Goal: Task Accomplishment & Management: Manage account settings

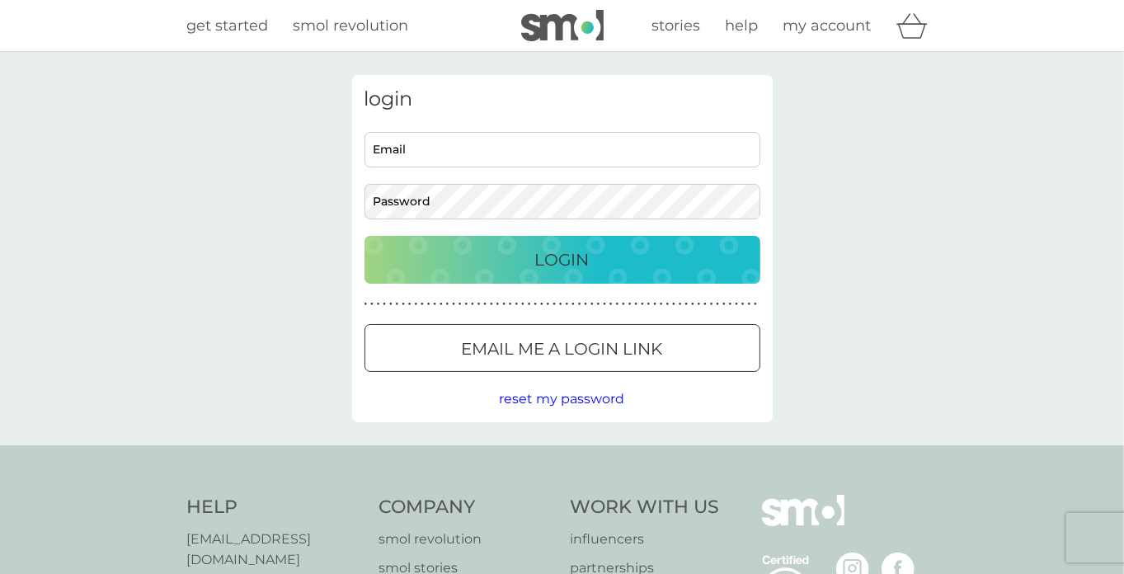
type input "Ja.vincent@btconnect.com"
click at [0, 0] on div "Cookie Consent Prompt" at bounding box center [0, 0] width 0 height 0
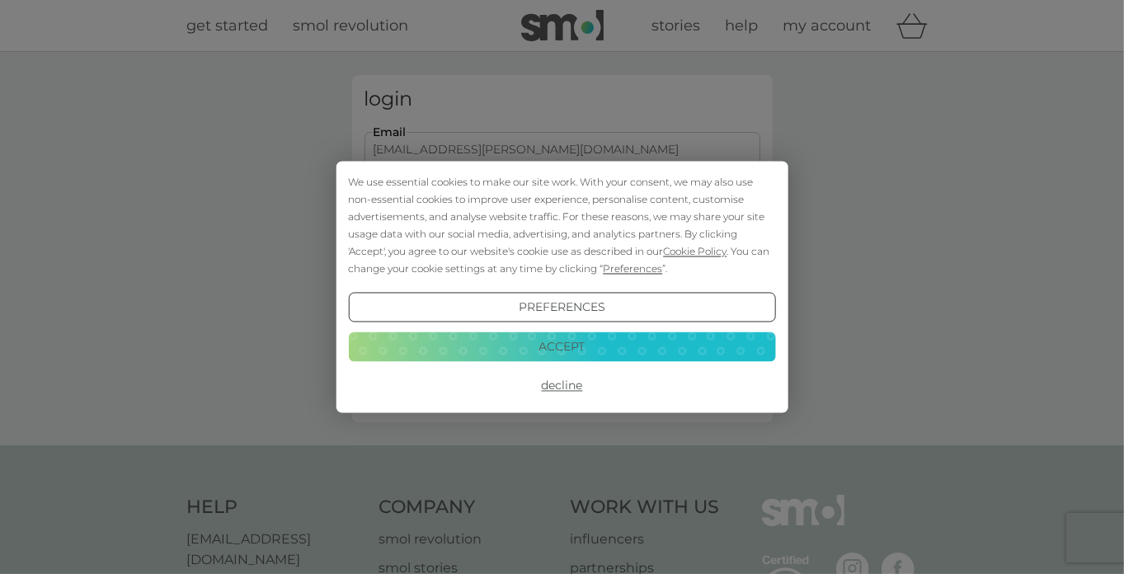
click at [553, 350] on button "Accept" at bounding box center [561, 346] width 427 height 30
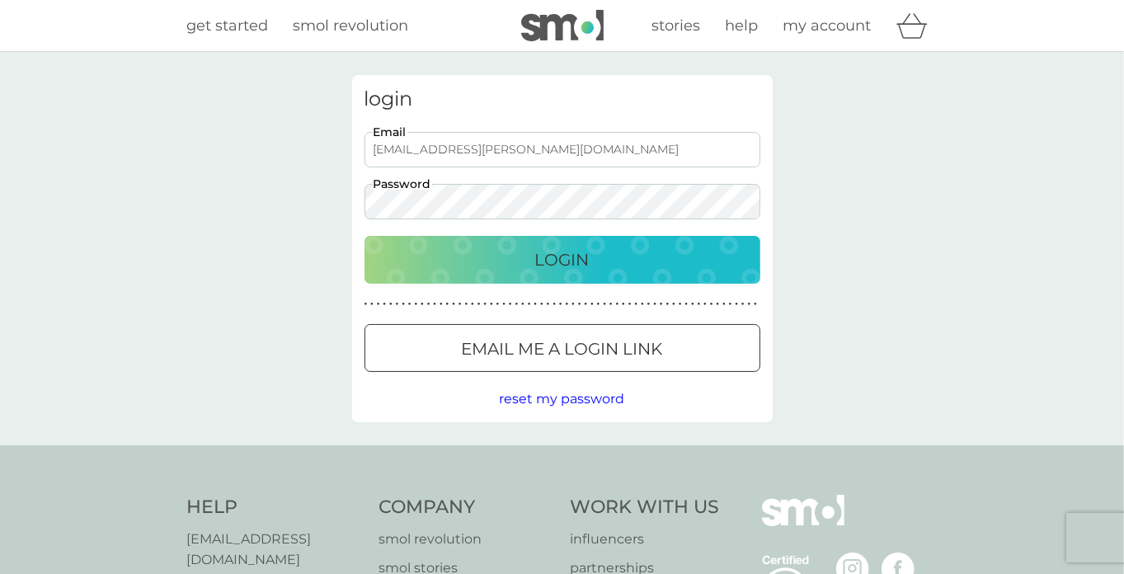
click at [556, 275] on button "Login" at bounding box center [562, 260] width 396 height 48
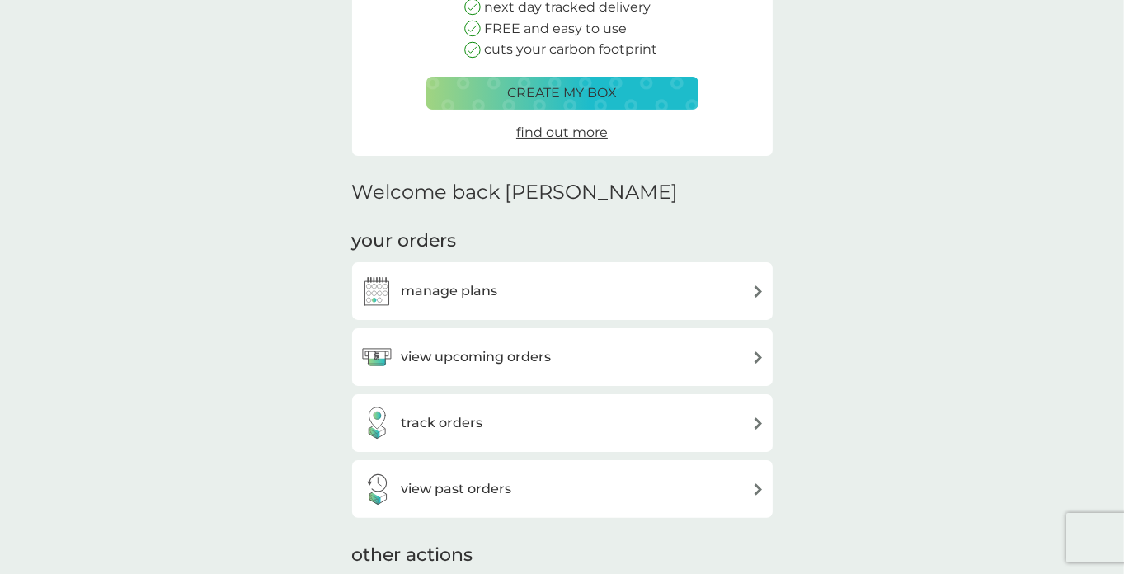
scroll to position [311, 0]
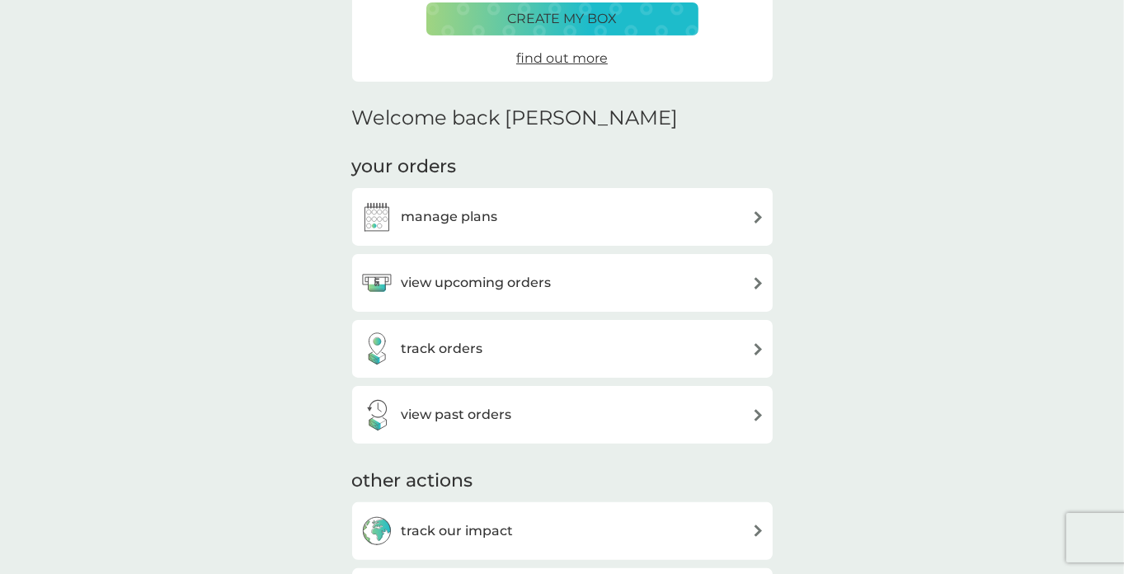
click at [588, 285] on div "view upcoming orders" at bounding box center [562, 282] width 404 height 33
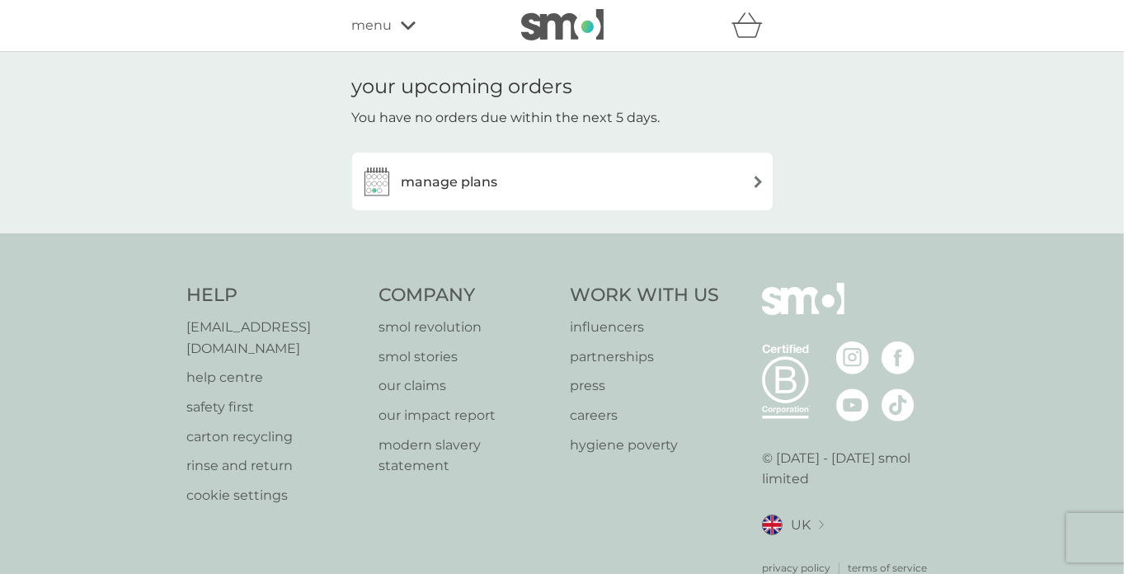
click at [457, 176] on h3 "manage plans" at bounding box center [450, 181] width 96 height 21
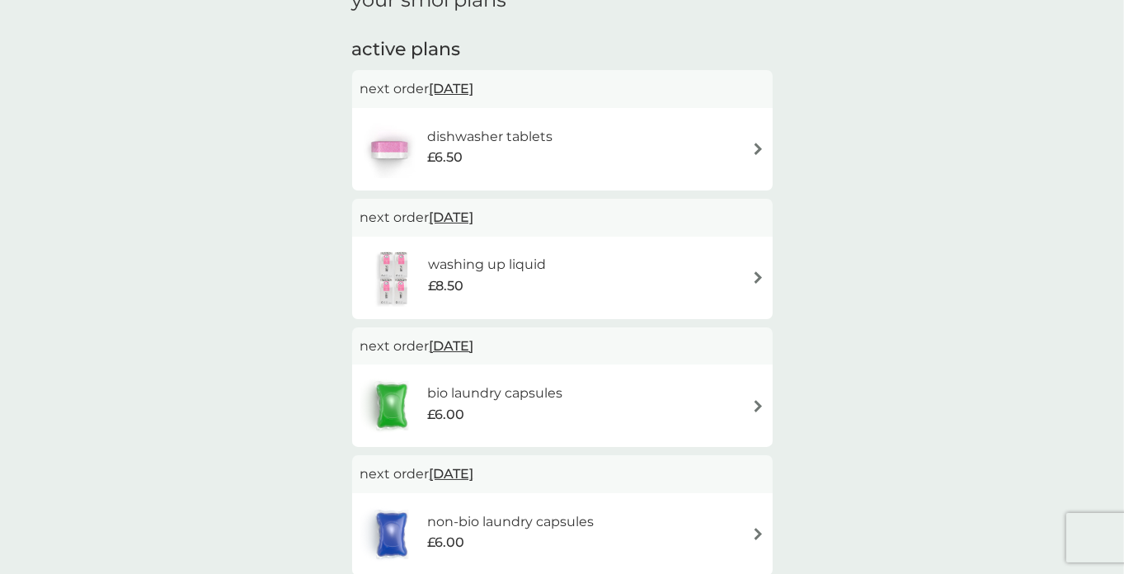
scroll to position [302, 0]
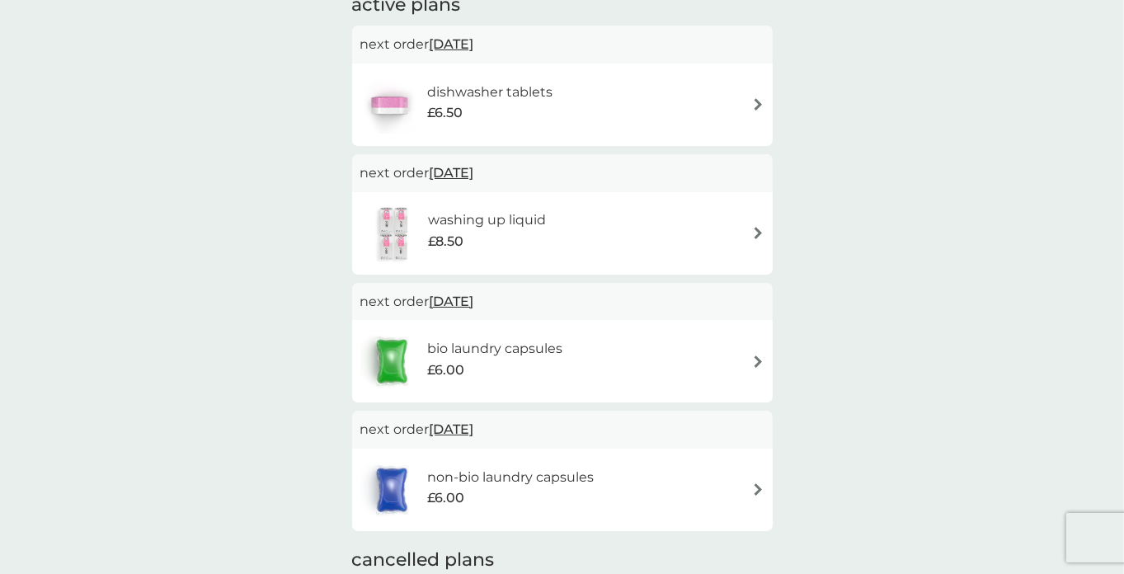
click at [755, 104] on img at bounding box center [758, 104] width 12 height 12
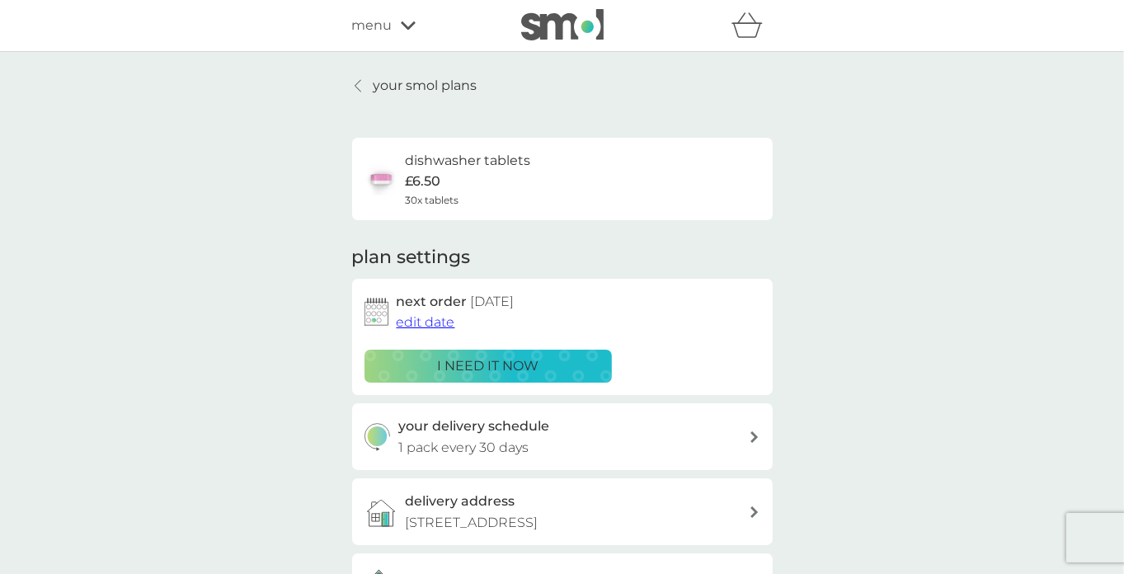
click at [434, 322] on span "edit date" at bounding box center [426, 322] width 59 height 16
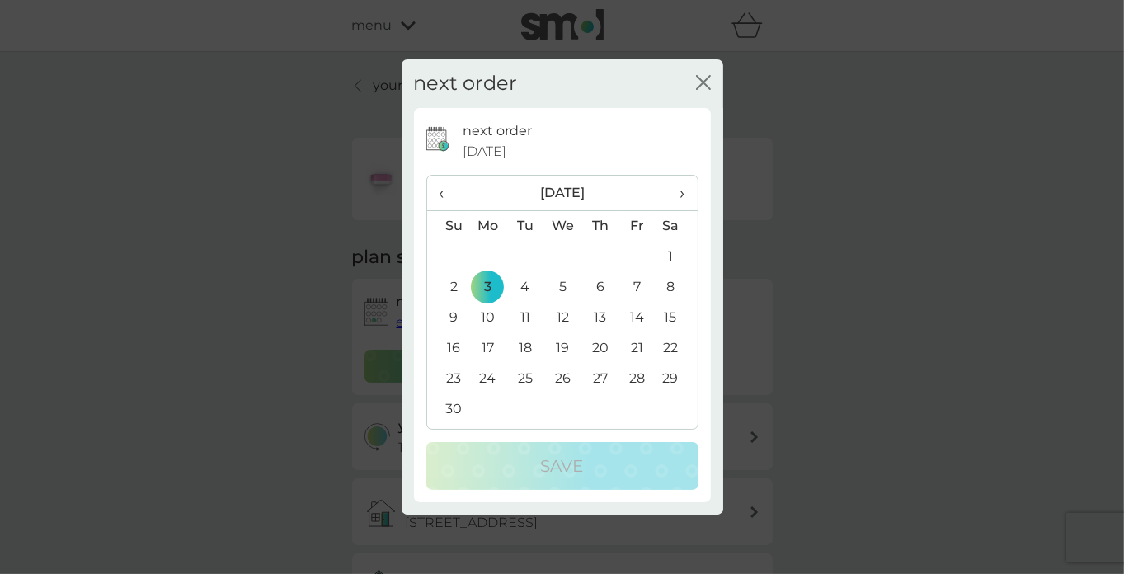
click at [680, 193] on span "›" at bounding box center [676, 193] width 16 height 35
click at [486, 253] on td "1" at bounding box center [488, 257] width 38 height 31
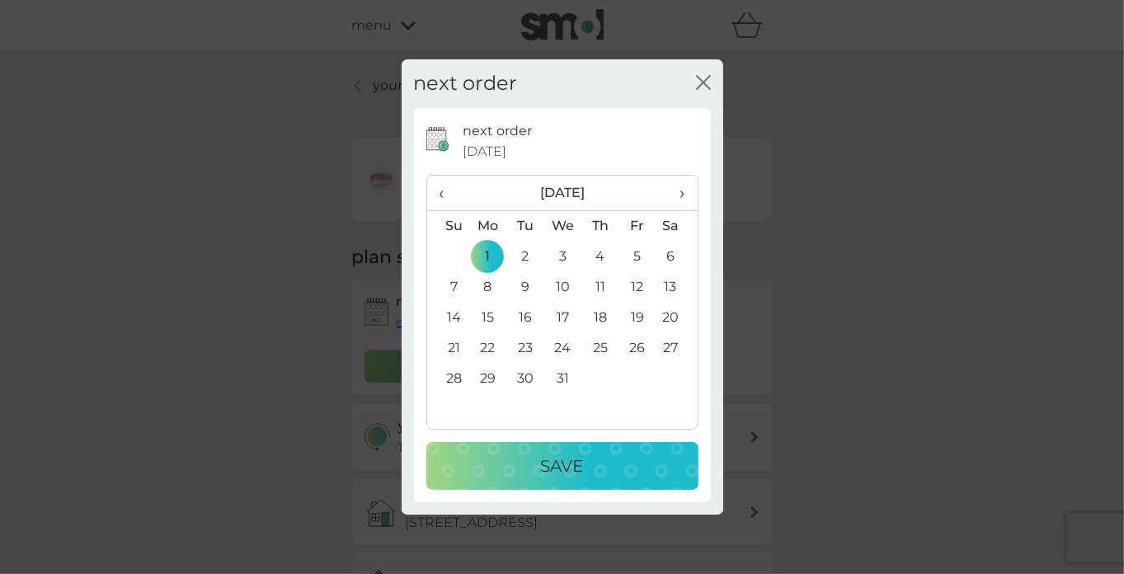
click at [552, 470] on p "Save" at bounding box center [562, 466] width 43 height 26
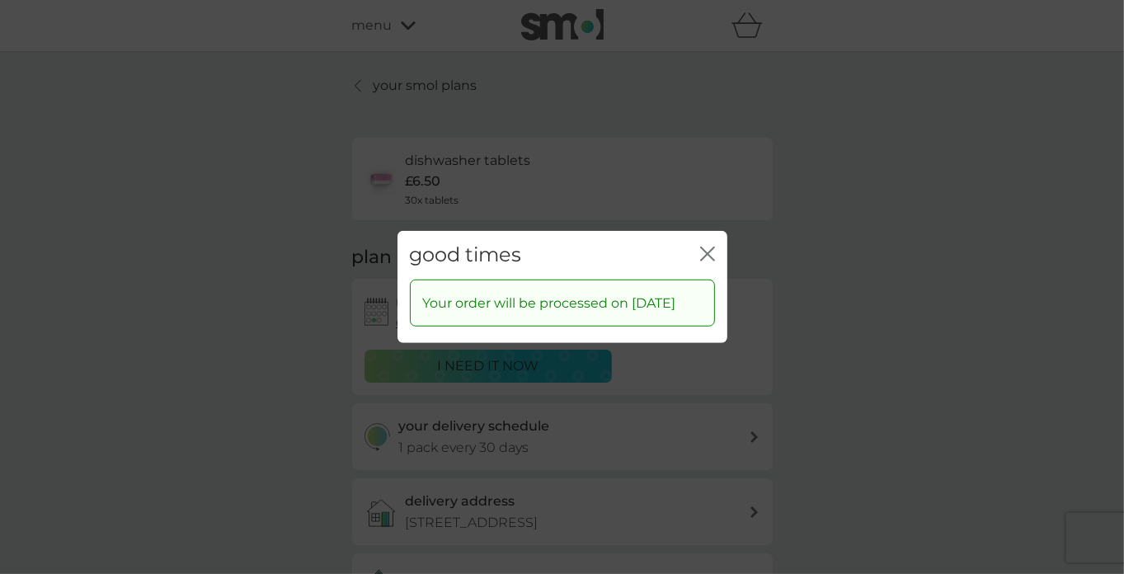
click at [702, 247] on icon "close" at bounding box center [707, 254] width 15 height 15
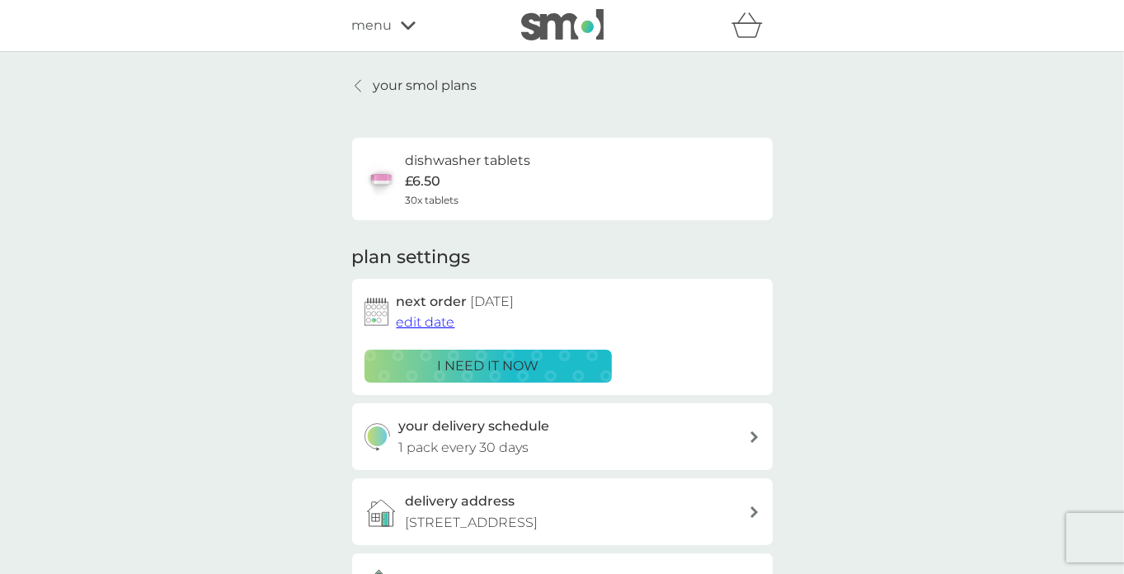
click at [428, 82] on p "your smol plans" at bounding box center [425, 85] width 104 height 21
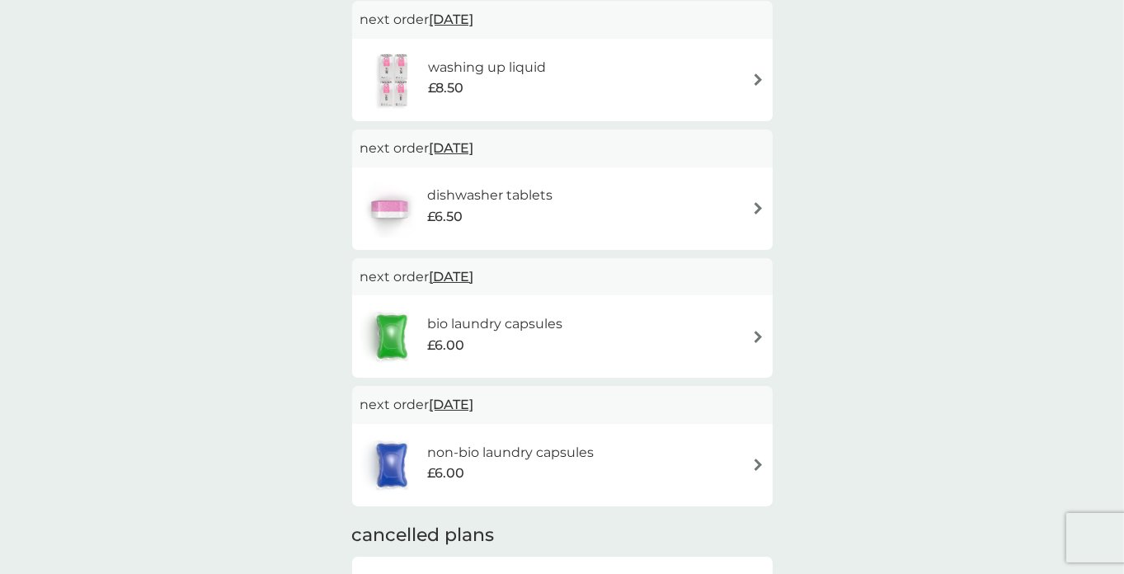
scroll to position [329, 0]
click at [461, 144] on span "[DATE]" at bounding box center [452, 145] width 45 height 32
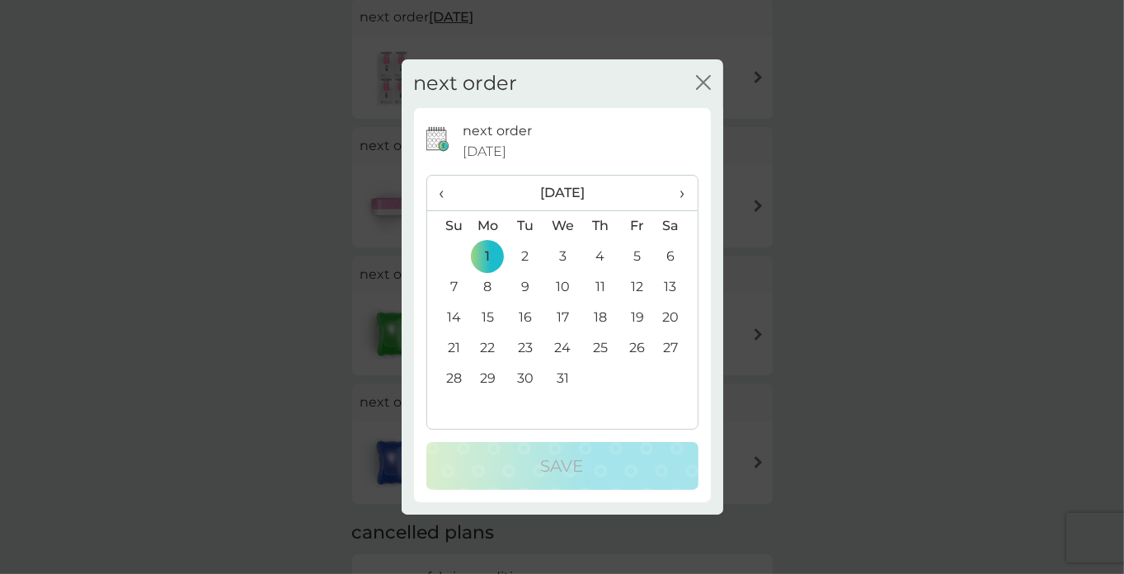
click at [524, 249] on td "2" at bounding box center [524, 257] width 37 height 31
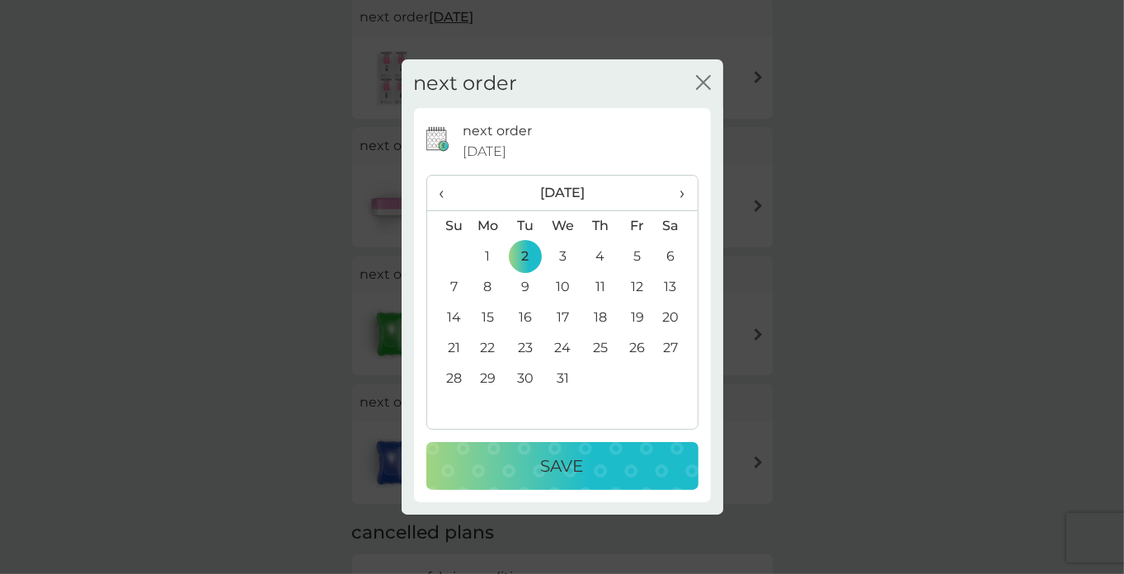
click at [564, 451] on button "Save" at bounding box center [562, 466] width 272 height 48
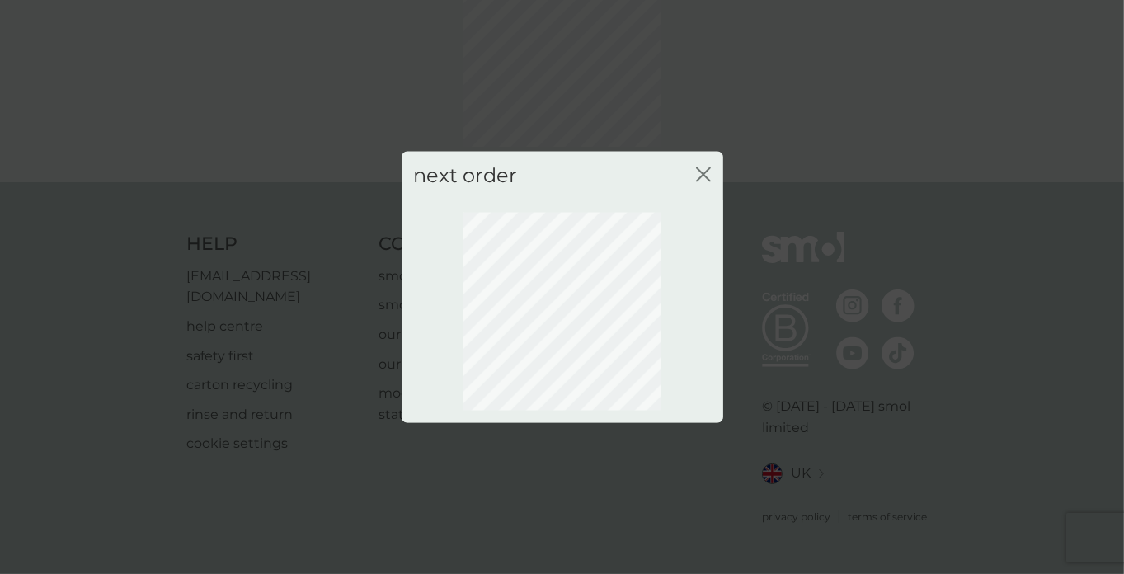
scroll to position [117, 0]
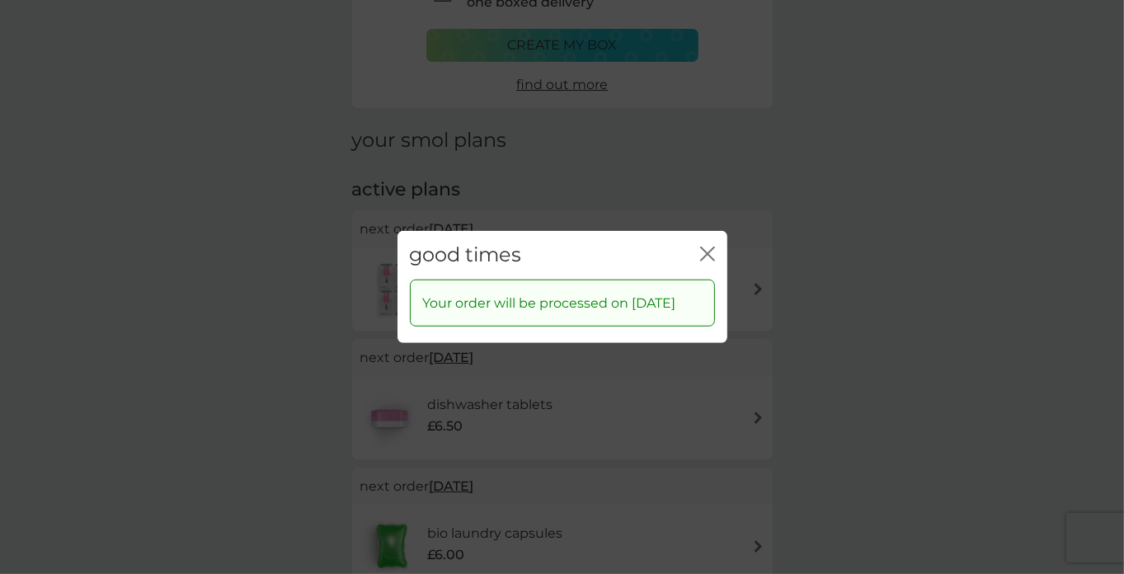
click at [708, 247] on icon "close" at bounding box center [707, 254] width 15 height 15
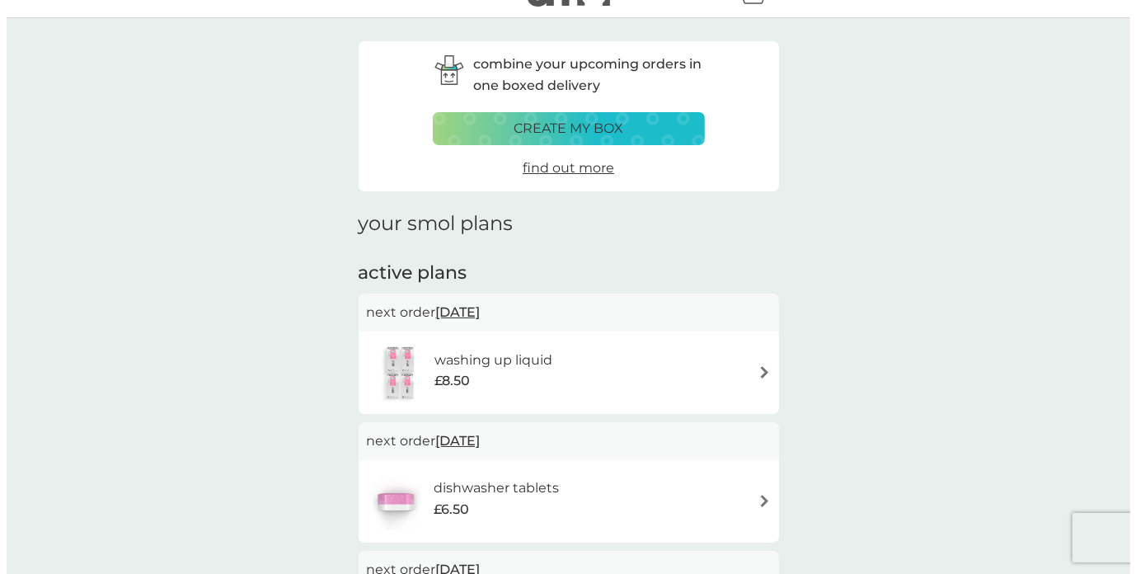
scroll to position [0, 0]
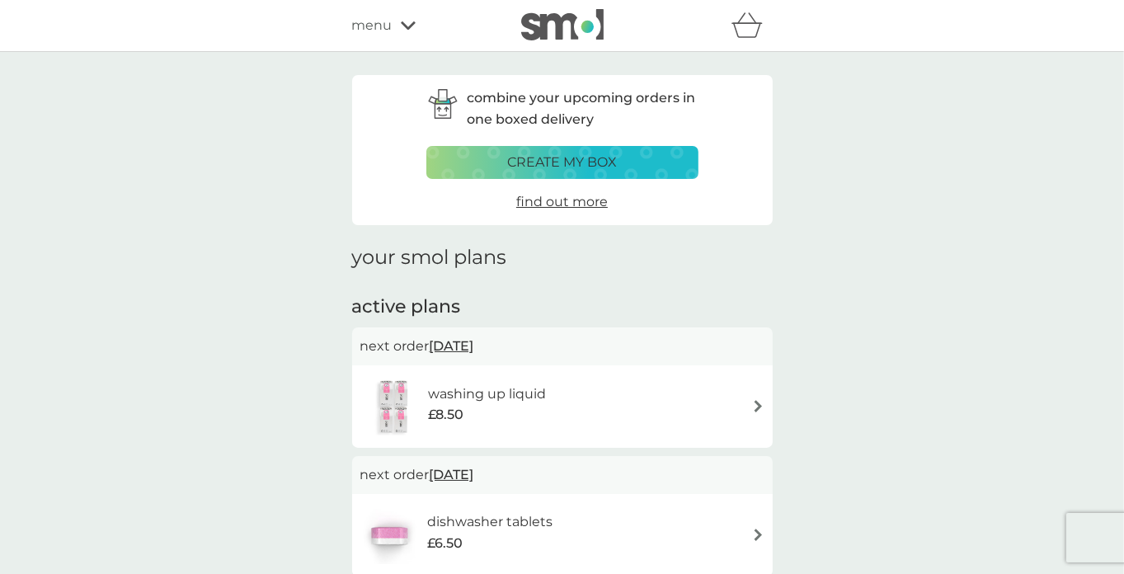
click at [402, 25] on icon at bounding box center [408, 25] width 15 height 8
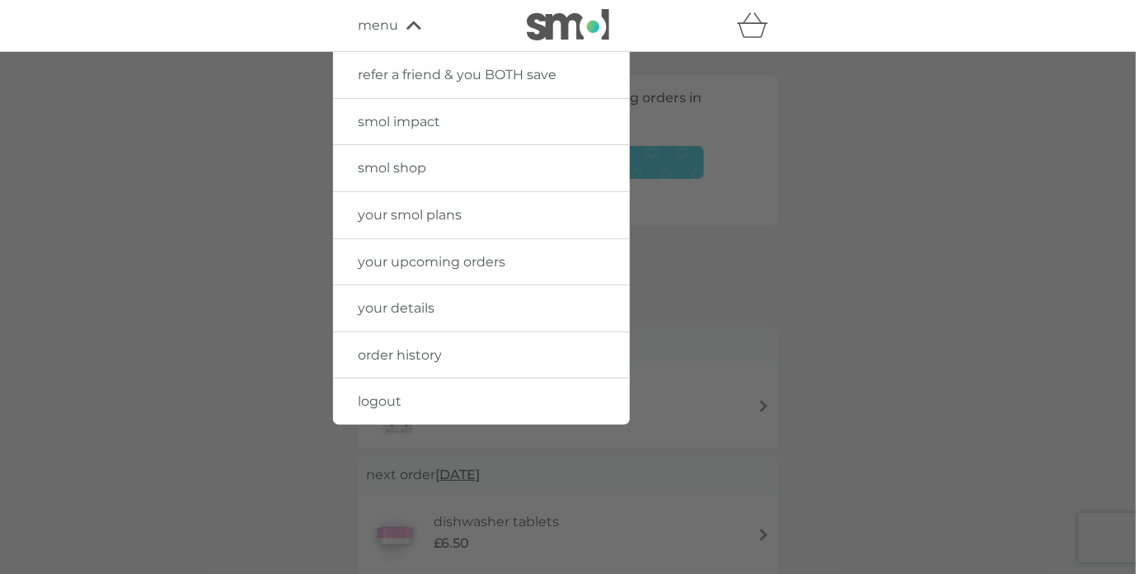
click at [381, 396] on span "logout" at bounding box center [380, 401] width 44 height 16
